Goal: Information Seeking & Learning: Understand process/instructions

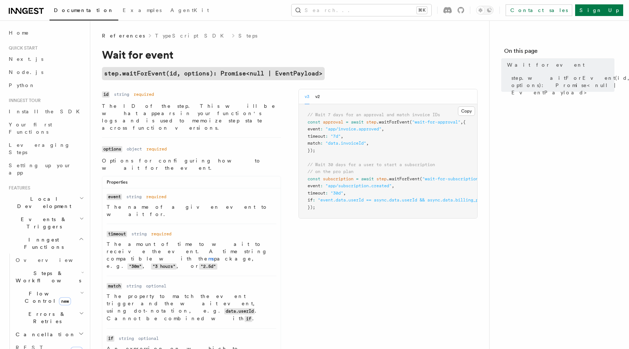
click at [267, 45] on article "References TypeScript SDK Steps Wait for event step.waitForEvent(id, options): …" at bounding box center [290, 347] width 376 height 631
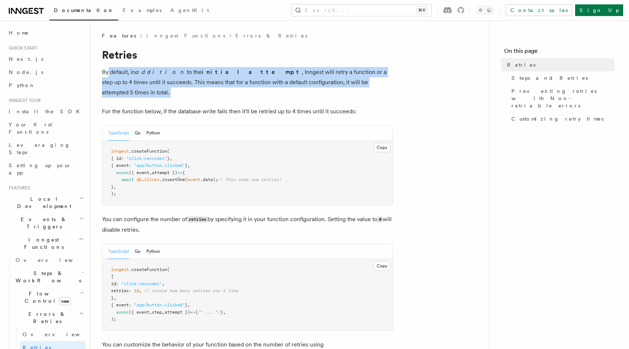
drag, startPoint x: 107, startPoint y: 71, endPoint x: 317, endPoint y: 92, distance: 210.8
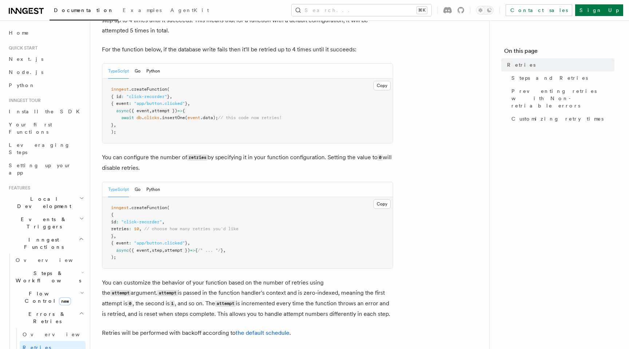
scroll to position [60, 0]
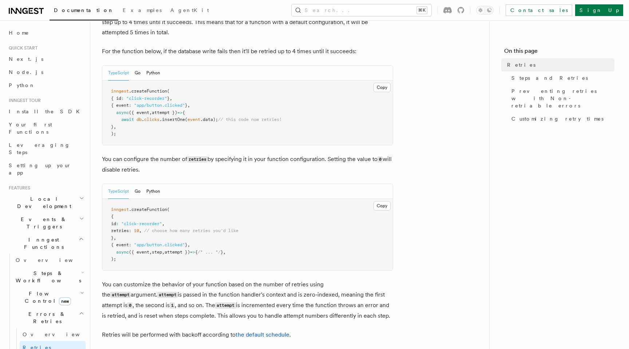
click at [143, 207] on span ".createFunction" at bounding box center [148, 209] width 38 height 5
copy span "createFunction"
click at [399, 15] on button "Search... ⌘K" at bounding box center [362, 10] width 140 height 12
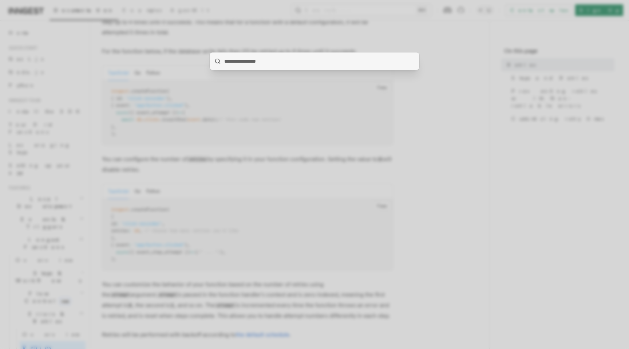
type input "**********"
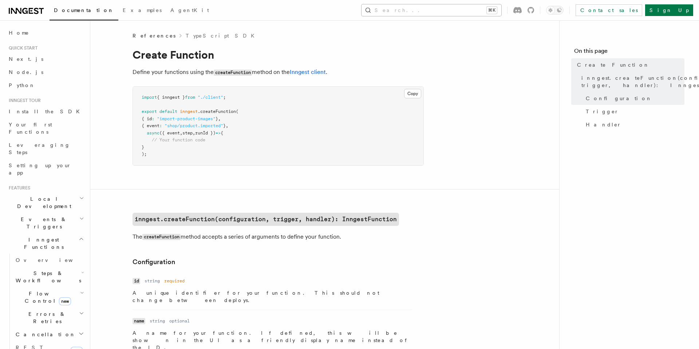
click at [461, 7] on button "Search... ⌘K" at bounding box center [432, 10] width 140 height 12
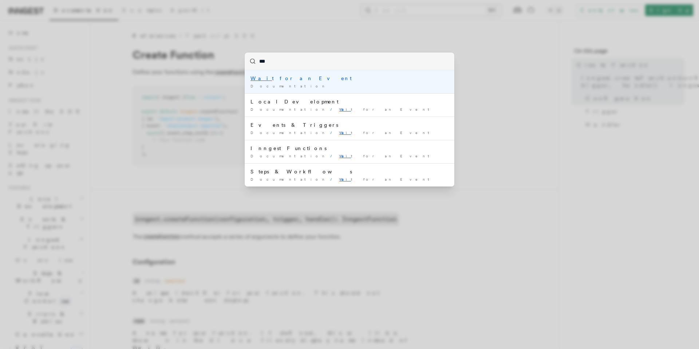
type input "****"
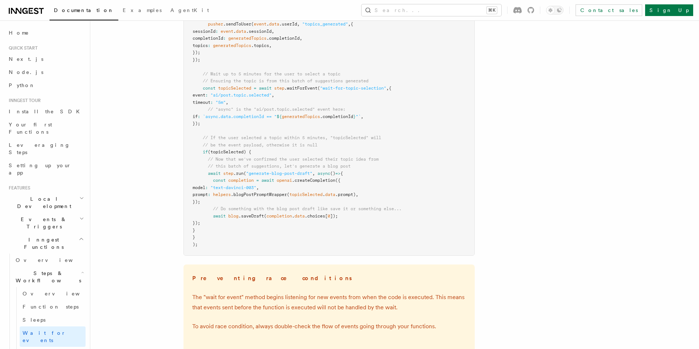
scroll to position [1021, 0]
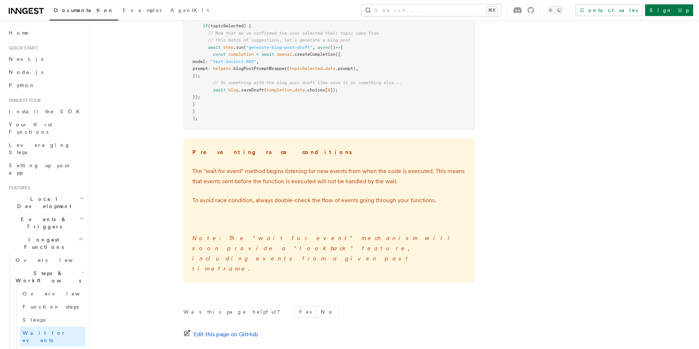
click at [457, 17] on div "Documentation Examples AgentKit Search... ⌘K Contact sales Sign Up" at bounding box center [349, 10] width 699 height 20
click at [464, 10] on button "Search... ⌘K" at bounding box center [432, 10] width 140 height 12
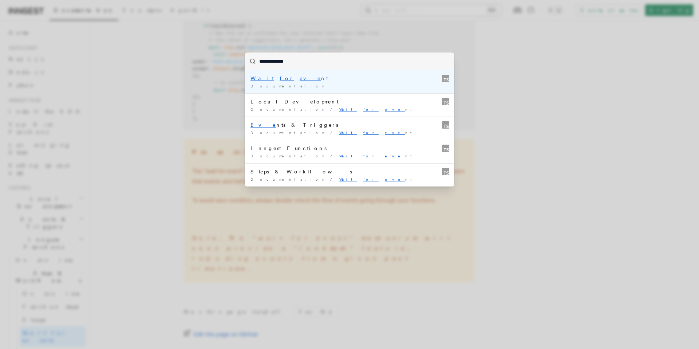
type input "**********"
click at [317, 81] on div "Wait for event" at bounding box center [350, 78] width 198 height 7
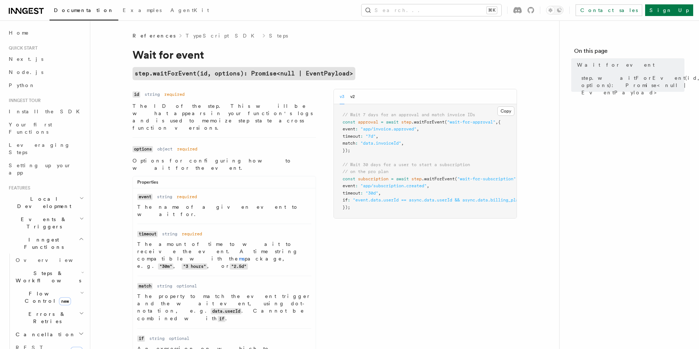
scroll to position [15, 0]
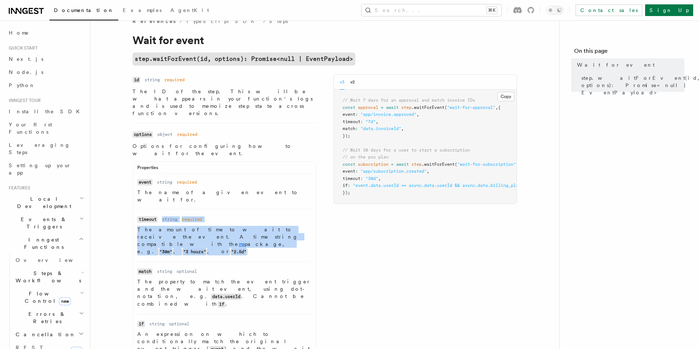
drag, startPoint x: 273, startPoint y: 206, endPoint x: 121, endPoint y: 194, distance: 152.4
click at [119, 194] on article "References TypeScript SDK Steps Wait for event step.waitForEvent(id, options): …" at bounding box center [325, 332] width 446 height 631
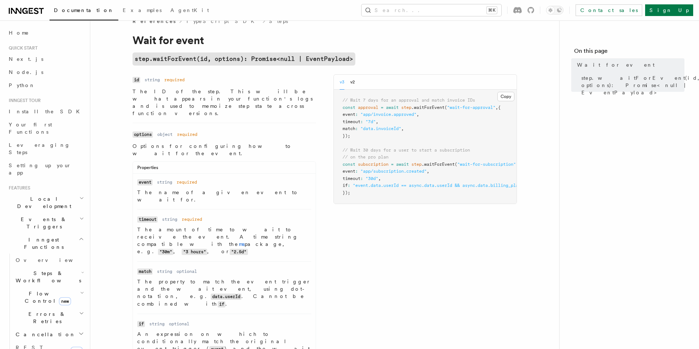
click at [199, 216] on li "Name timeout Type string Required required Description The amount of time to wa…" at bounding box center [224, 235] width 174 height 52
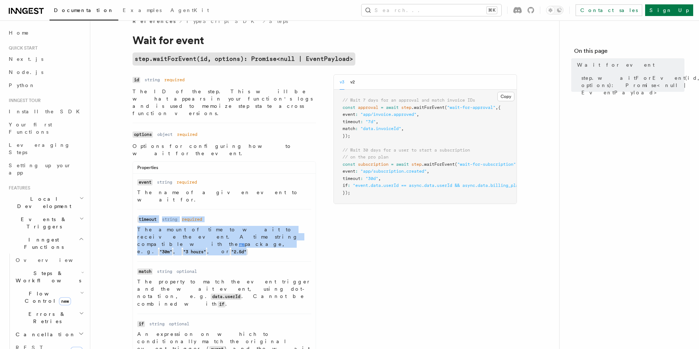
copy dl "timeout Type string Required required Description The amount of time to wait to…"
drag, startPoint x: 295, startPoint y: 210, endPoint x: 135, endPoint y: 188, distance: 162.2
click at [135, 188] on ul "Name event Type string Required required Description The name of a given event …" at bounding box center [224, 312] width 183 height 269
click at [140, 56] on code "step.waitForEvent(id, options): Promise<null | EventPayload>" at bounding box center [244, 58] width 223 height 13
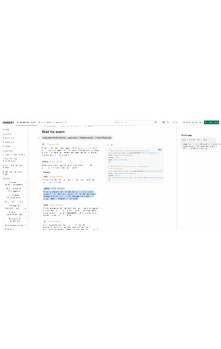
scroll to position [32, 0]
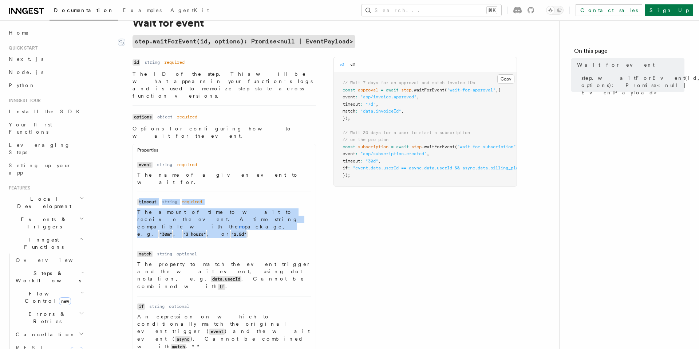
drag, startPoint x: 129, startPoint y: 40, endPoint x: 231, endPoint y: 40, distance: 102.0
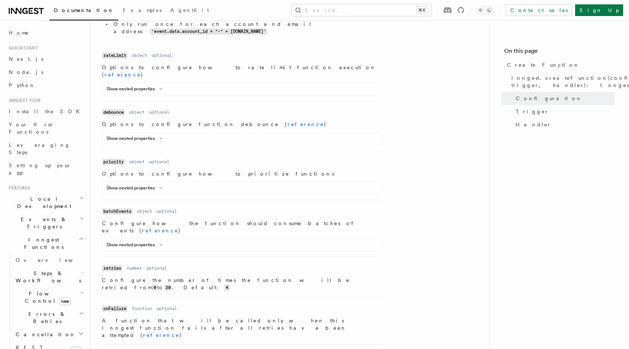
scroll to position [570, 0]
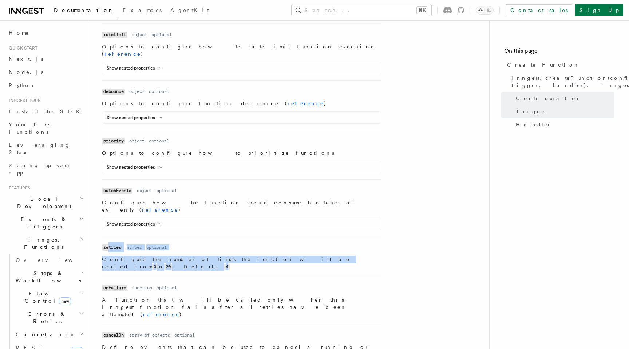
drag, startPoint x: 301, startPoint y: 182, endPoint x: 108, endPoint y: 167, distance: 193.6
click at [108, 242] on dl "Name retries Type number Required optional Description Configure the number of …" at bounding box center [242, 256] width 280 height 28
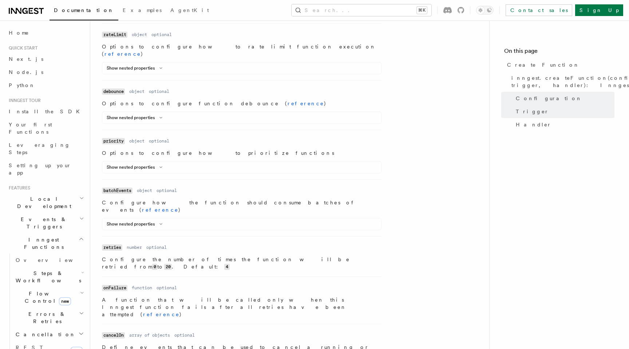
click at [219, 242] on dl "Name retries Type number Required optional Description Configure the number of …" at bounding box center [242, 256] width 280 height 28
